Goal: Transaction & Acquisition: Purchase product/service

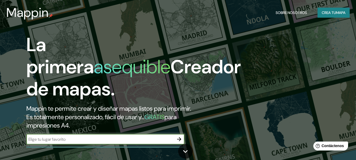
click at [50, 137] on input "text" at bounding box center [99, 139] width 147 height 6
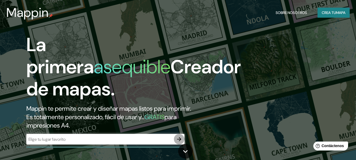
click at [178, 139] on icon "button" at bounding box center [179, 139] width 6 height 6
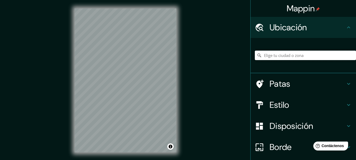
click at [273, 55] on input "Elige tu ciudad o zona" at bounding box center [304, 55] width 101 height 9
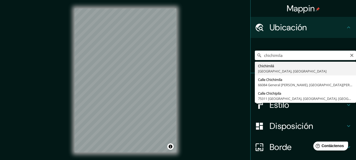
type input "Chichimilá, [GEOGRAPHIC_DATA], [GEOGRAPHIC_DATA]"
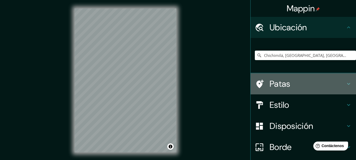
click at [274, 84] on font "Patas" at bounding box center [279, 83] width 21 height 11
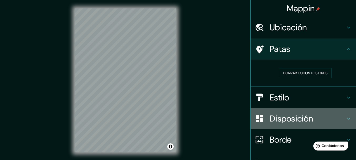
click at [289, 116] on font "Disposición" at bounding box center [290, 118] width 43 height 11
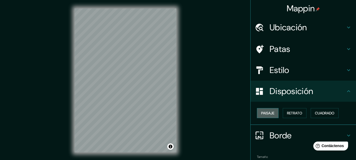
click at [268, 112] on font "Paisaje" at bounding box center [267, 113] width 13 height 5
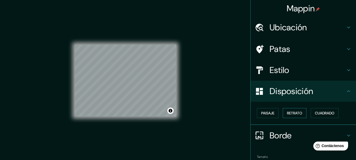
click at [292, 115] on font "Retrato" at bounding box center [294, 113] width 15 height 5
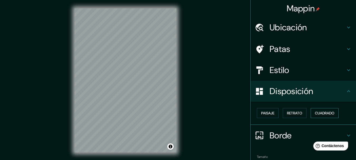
click at [319, 111] on font "Cuadrado" at bounding box center [323, 113] width 19 height 5
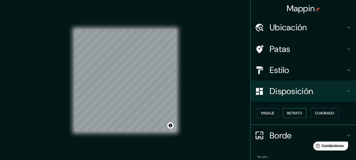
click at [288, 112] on font "Retrato" at bounding box center [294, 113] width 15 height 5
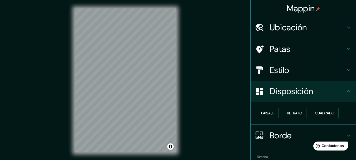
click at [272, 71] on font "Estilo" at bounding box center [279, 69] width 20 height 11
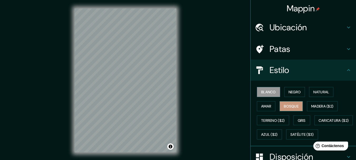
click at [293, 105] on font "Bosque" at bounding box center [290, 106] width 15 height 5
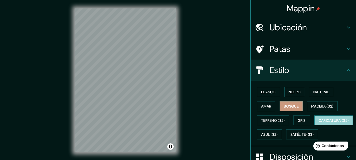
click at [318, 123] on font "Caricatura ($2)" at bounding box center [333, 120] width 30 height 5
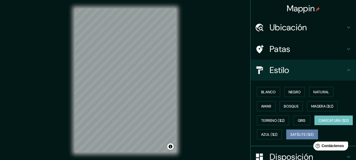
click at [290, 137] on font "Satélite ($3)" at bounding box center [301, 134] width 23 height 5
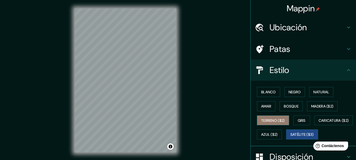
click at [279, 121] on font "Terreno ($2)" at bounding box center [273, 120] width 24 height 5
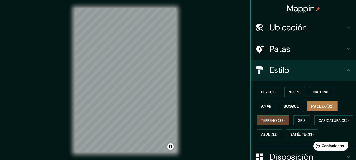
click at [315, 107] on font "Madera ($2)" at bounding box center [322, 106] width 22 height 5
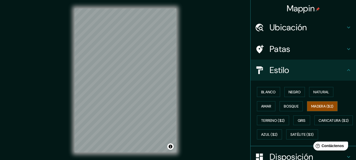
click at [179, 45] on div "© Mapbox © OpenStreetMap Improve this map" at bounding box center [125, 80] width 118 height 161
click at [345, 48] on icon at bounding box center [348, 49] width 6 height 6
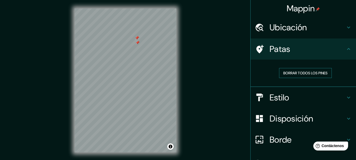
click at [310, 73] on font "Borrar todos los pines" at bounding box center [305, 73] width 44 height 5
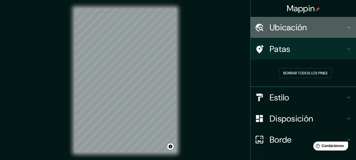
click at [274, 28] on font "Ubicación" at bounding box center [287, 27] width 37 height 11
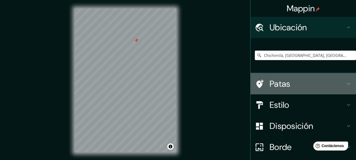
click at [346, 86] on icon at bounding box center [348, 84] width 6 height 6
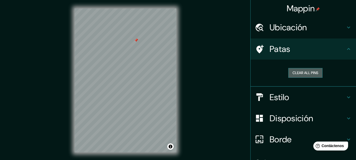
click at [301, 72] on button "Clear all pins" at bounding box center [305, 73] width 34 height 10
click at [335, 75] on div "Clear all pins" at bounding box center [305, 73] width 93 height 10
click at [257, 47] on icon at bounding box center [259, 49] width 7 height 8
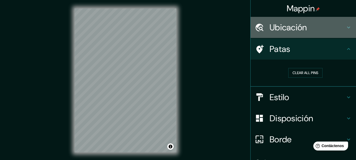
click at [345, 30] on icon at bounding box center [348, 27] width 6 height 6
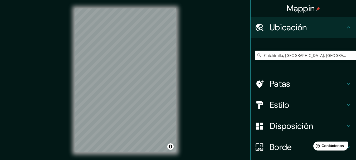
click at [332, 42] on div "Chichimilá, [GEOGRAPHIC_DATA], [GEOGRAPHIC_DATA]" at bounding box center [302, 55] width 105 height 35
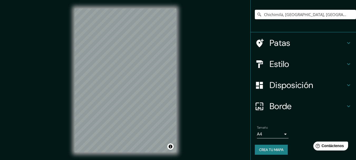
scroll to position [42, 0]
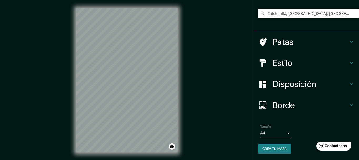
click at [280, 134] on body "Mappin Ubicación Chichimilá, [GEOGRAPHIC_DATA], [GEOGRAPHIC_DATA] Patas Estilo …" at bounding box center [179, 80] width 359 height 160
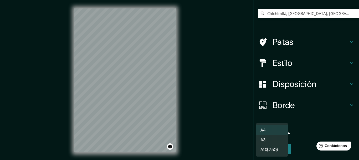
click at [307, 123] on div at bounding box center [179, 80] width 359 height 160
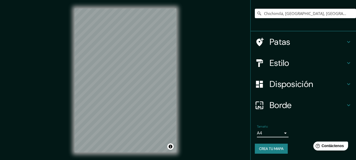
click at [282, 106] on font "Borde" at bounding box center [280, 104] width 22 height 11
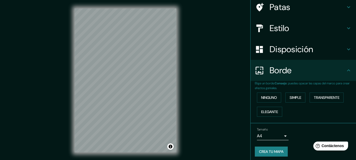
scroll to position [33, 0]
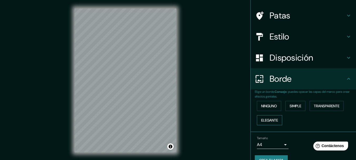
click at [268, 118] on font "Elegante" at bounding box center [269, 120] width 17 height 5
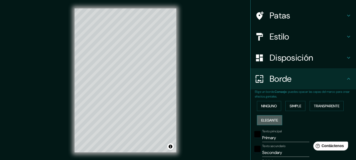
click at [268, 118] on font "Elegante" at bounding box center [269, 120] width 17 height 5
type input "154"
type input "31"
type input "15"
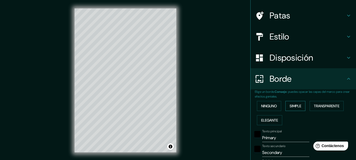
click at [292, 108] on font "Simple" at bounding box center [295, 105] width 12 height 5
click at [271, 106] on font "Ninguno" at bounding box center [269, 105] width 16 height 5
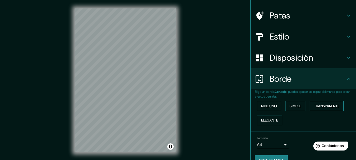
click at [321, 108] on font "Transparente" at bounding box center [326, 105] width 26 height 7
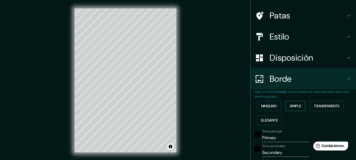
click at [293, 104] on font "Simple" at bounding box center [295, 105] width 12 height 5
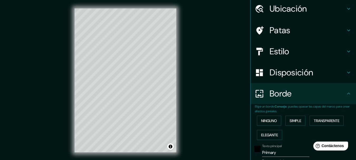
scroll to position [0, 0]
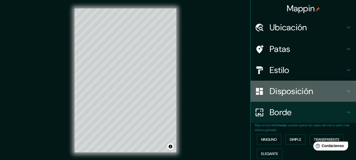
click at [285, 91] on font "Disposición" at bounding box center [290, 91] width 43 height 11
type input "154"
type input "31"
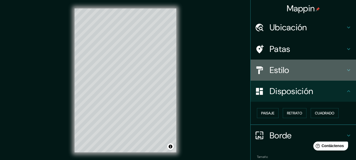
click at [283, 70] on font "Estilo" at bounding box center [279, 69] width 20 height 11
type input "154"
type input "31"
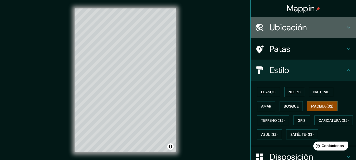
click at [278, 31] on font "Ubicación" at bounding box center [287, 27] width 37 height 11
type input "154"
type input "31"
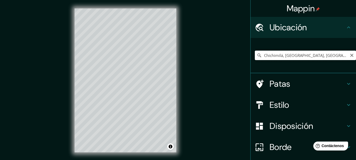
click at [282, 56] on input "Chichimilá, [GEOGRAPHIC_DATA], [GEOGRAPHIC_DATA]" at bounding box center [304, 55] width 101 height 9
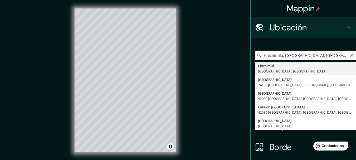
type input "Chichimilá, [GEOGRAPHIC_DATA], [GEOGRAPHIC_DATA]"
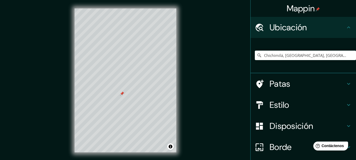
drag, startPoint x: 124, startPoint y: 92, endPoint x: 122, endPoint y: 93, distance: 3.0
click at [122, 93] on div at bounding box center [122, 93] width 4 height 4
click at [274, 101] on font "Estilo" at bounding box center [279, 104] width 20 height 11
type input "154"
type input "31"
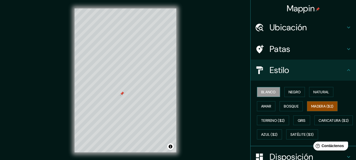
click at [267, 93] on font "Blanco" at bounding box center [268, 91] width 15 height 5
click at [290, 92] on font "Negro" at bounding box center [294, 91] width 12 height 5
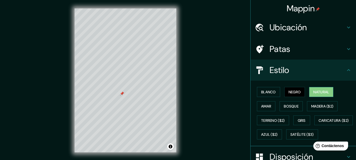
click at [319, 91] on font "Natural" at bounding box center [321, 91] width 16 height 5
click at [287, 108] on font "Bosque" at bounding box center [290, 106] width 15 height 5
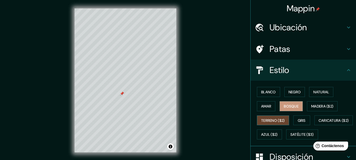
click at [271, 118] on font "Terreno ($2)" at bounding box center [273, 120] width 24 height 5
click at [300, 122] on font "Gris" at bounding box center [301, 120] width 8 height 5
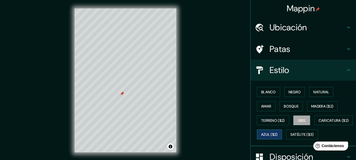
click at [277, 131] on font "Azul ($2)" at bounding box center [269, 134] width 17 height 7
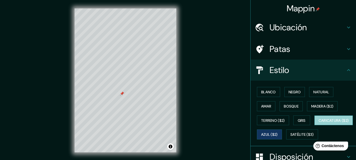
click at [318, 123] on font "Caricatura ($2)" at bounding box center [333, 120] width 30 height 5
click at [210, 120] on div "Mappin Ubicación Chichimilá, [GEOGRAPHIC_DATA], [GEOGRAPHIC_DATA] [GEOGRAPHIC_D…" at bounding box center [178, 84] width 356 height 169
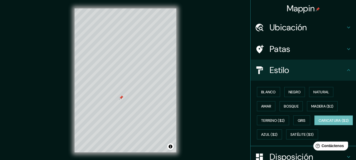
drag, startPoint x: 123, startPoint y: 95, endPoint x: 123, endPoint y: 99, distance: 4.5
click at [123, 99] on div at bounding box center [121, 97] width 4 height 4
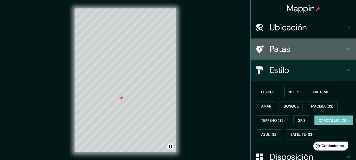
click at [347, 48] on icon at bounding box center [348, 49] width 3 height 2
type input "154"
type input "31"
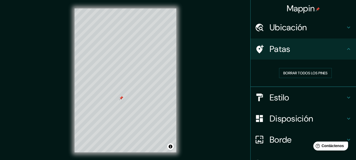
click at [345, 28] on icon at bounding box center [348, 27] width 6 height 6
type input "154"
type input "31"
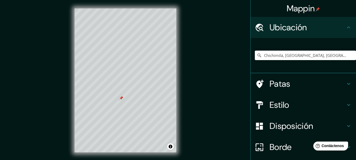
click at [345, 82] on icon at bounding box center [348, 84] width 6 height 6
type input "154"
type input "31"
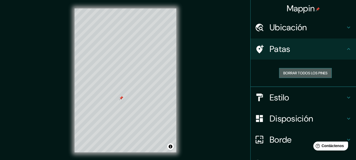
click at [301, 75] on font "Borrar todos los pines" at bounding box center [305, 73] width 44 height 5
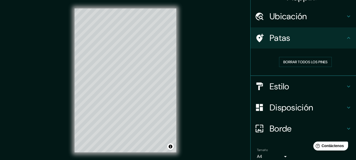
scroll to position [34, 0]
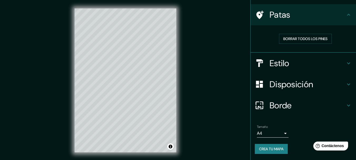
click at [276, 148] on font "Crea tu mapa" at bounding box center [271, 148] width 24 height 5
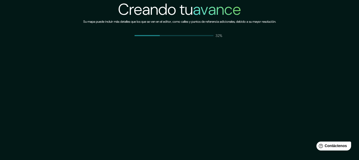
click at [219, 117] on div "Creando tu avance Su mapa puede incluir más detalles que los que se ven en el e…" at bounding box center [179, 80] width 359 height 160
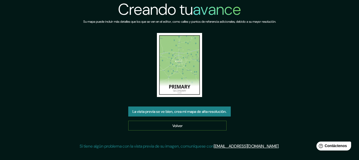
click at [177, 125] on font "Volver" at bounding box center [178, 125] width 10 height 5
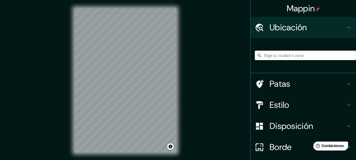
click at [268, 56] on input "Elige tu ciudad o zona" at bounding box center [304, 55] width 101 height 9
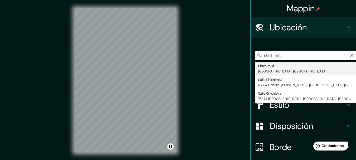
type input "Chichimilá, [GEOGRAPHIC_DATA], [GEOGRAPHIC_DATA]"
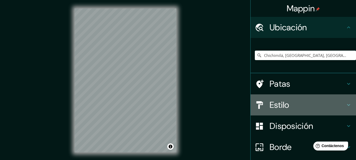
click at [286, 103] on h4 "Estilo" at bounding box center [307, 104] width 76 height 11
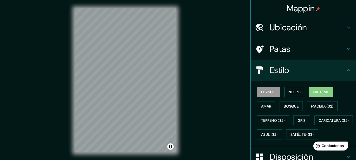
click at [320, 91] on font "Natural" at bounding box center [321, 91] width 16 height 5
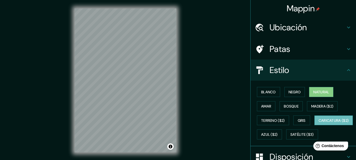
click at [318, 123] on font "Caricatura ($2)" at bounding box center [333, 120] width 30 height 5
click at [292, 107] on font "Bosque" at bounding box center [290, 106] width 15 height 5
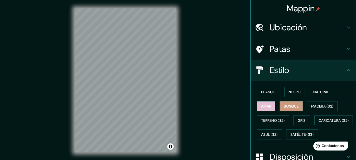
click at [266, 106] on font "Amar" at bounding box center [266, 106] width 10 height 5
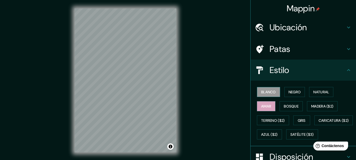
click at [268, 93] on font "Blanco" at bounding box center [268, 91] width 15 height 5
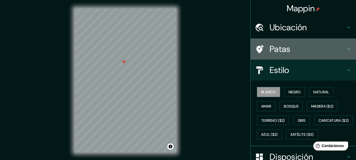
click at [297, 49] on h4 "Patas" at bounding box center [307, 49] width 76 height 11
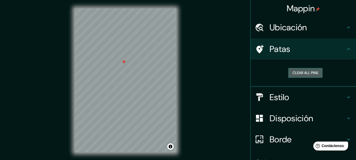
click at [297, 71] on button "Clear all pins" at bounding box center [305, 73] width 34 height 10
